Goal: Task Accomplishment & Management: Manage account settings

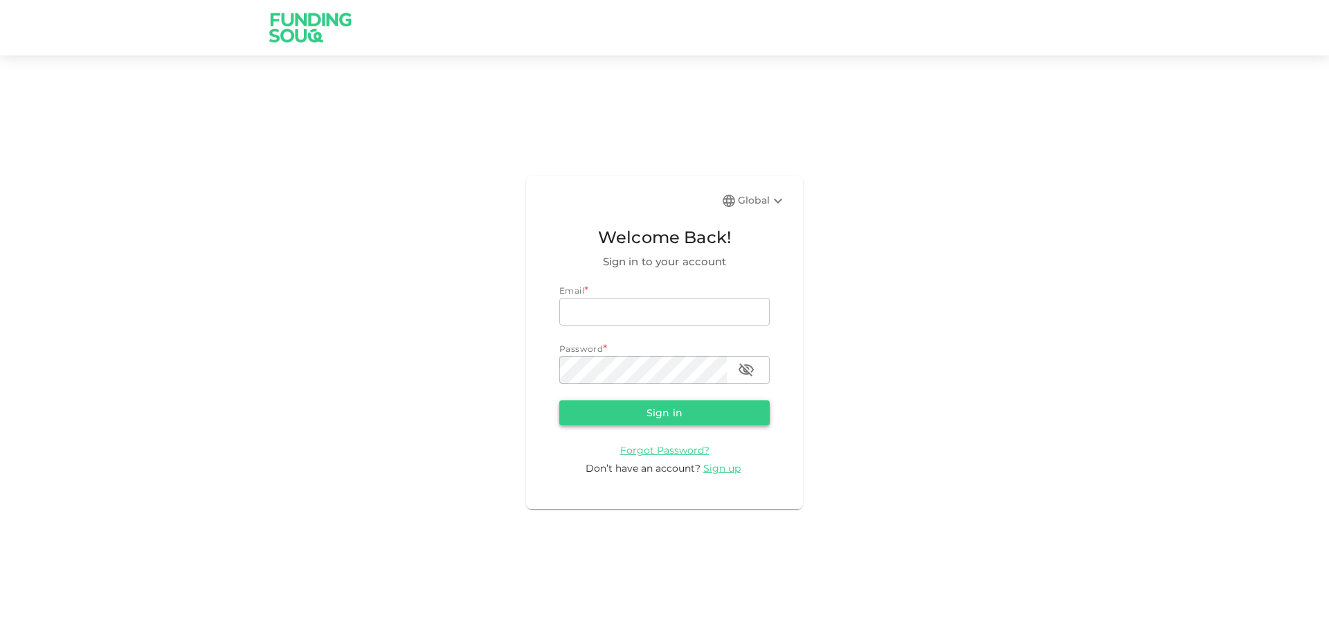
type input "[EMAIL_ADDRESS][DOMAIN_NAME]"
click at [642, 414] on button "Sign in" at bounding box center [664, 412] width 210 height 25
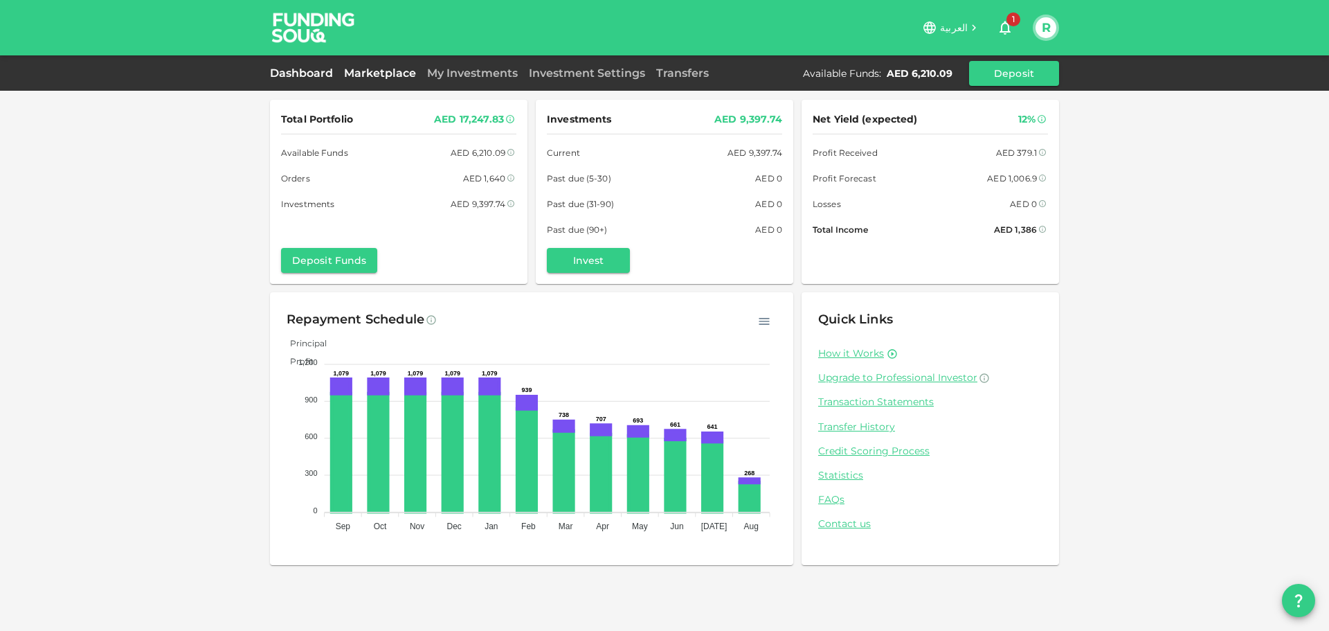
click at [374, 67] on link "Marketplace" at bounding box center [380, 72] width 83 height 13
